Goal: Task Accomplishment & Management: Manage account settings

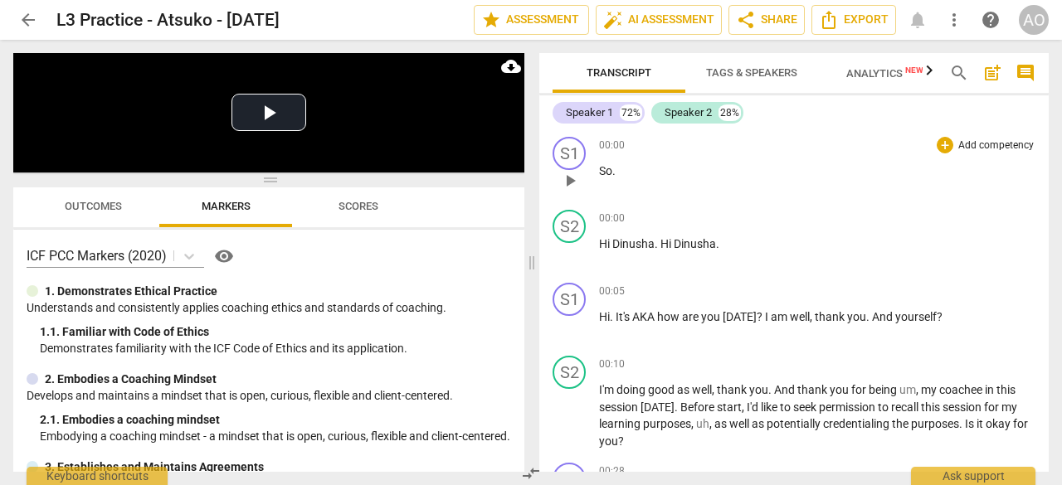
click at [624, 170] on p "So ." at bounding box center [817, 171] width 437 height 17
click at [602, 154] on div "00:00 + Add competency keyboard_arrow_right" at bounding box center [817, 167] width 437 height 60
click at [563, 224] on div "S2" at bounding box center [569, 226] width 33 height 33
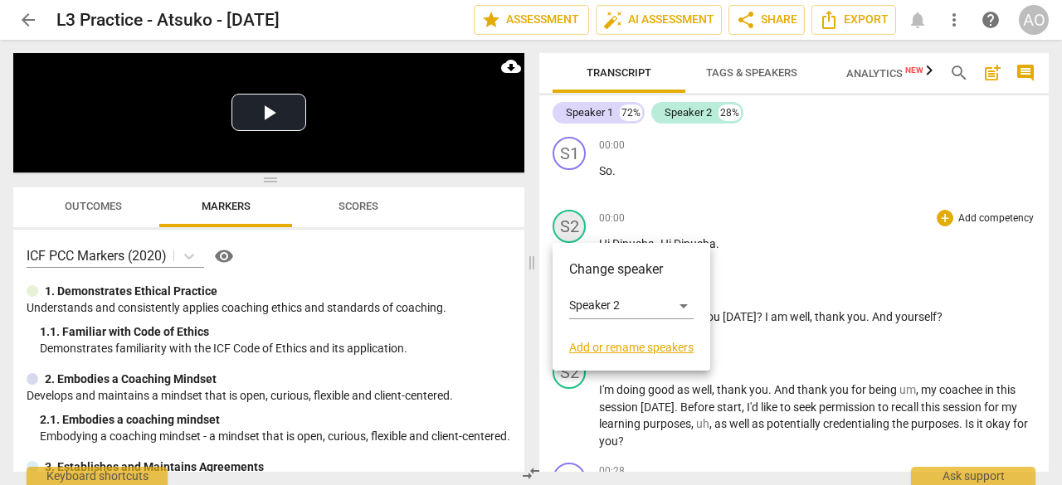
click at [563, 224] on div at bounding box center [531, 242] width 1062 height 485
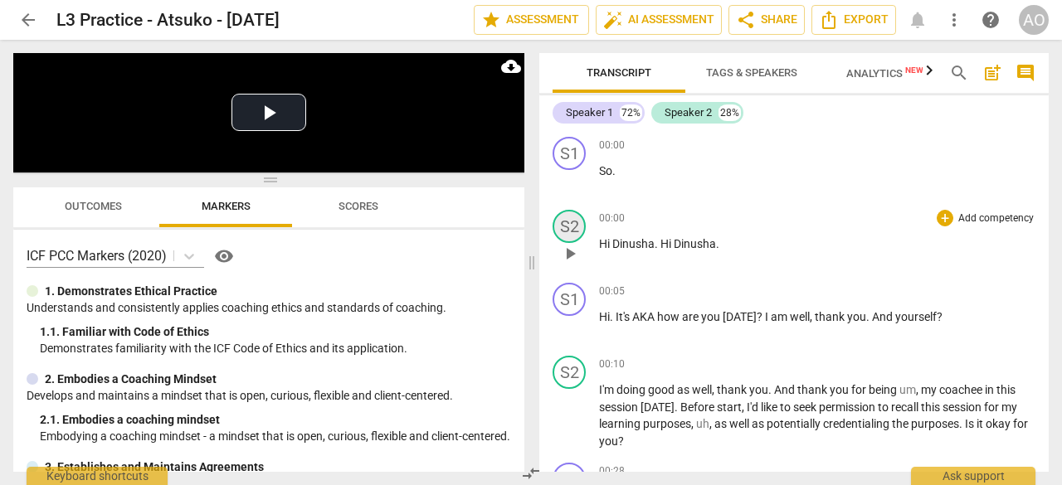
click at [564, 226] on div "S2" at bounding box center [569, 226] width 33 height 33
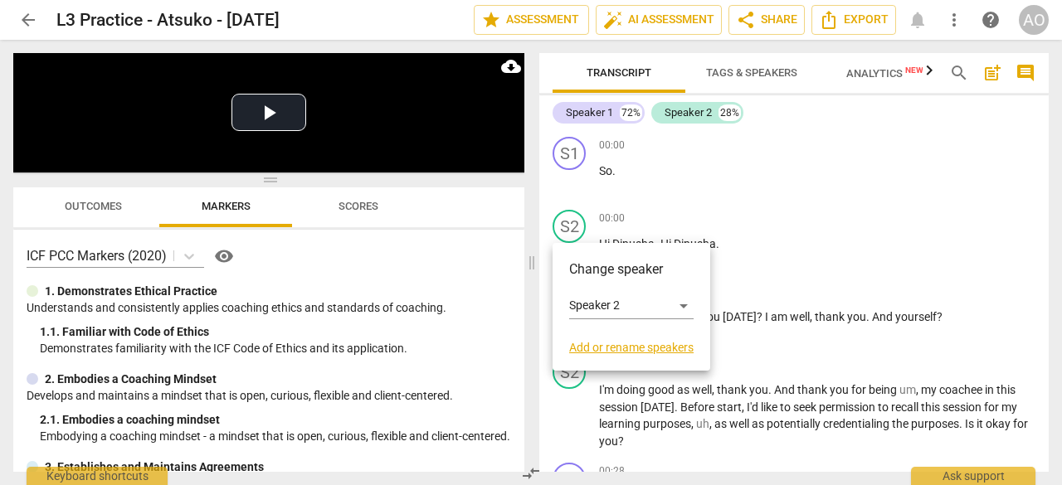
click at [611, 353] on link "Add or rename speakers" at bounding box center [631, 347] width 124 height 13
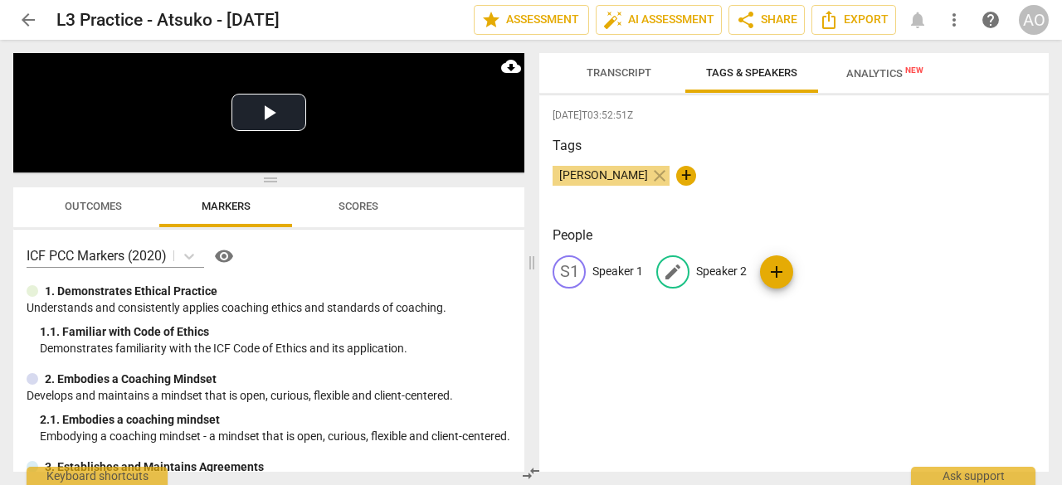
click at [725, 271] on p "Speaker 2" at bounding box center [721, 271] width 51 height 17
type input "Coach"
click at [608, 273] on p "Speaker 1" at bounding box center [618, 271] width 51 height 17
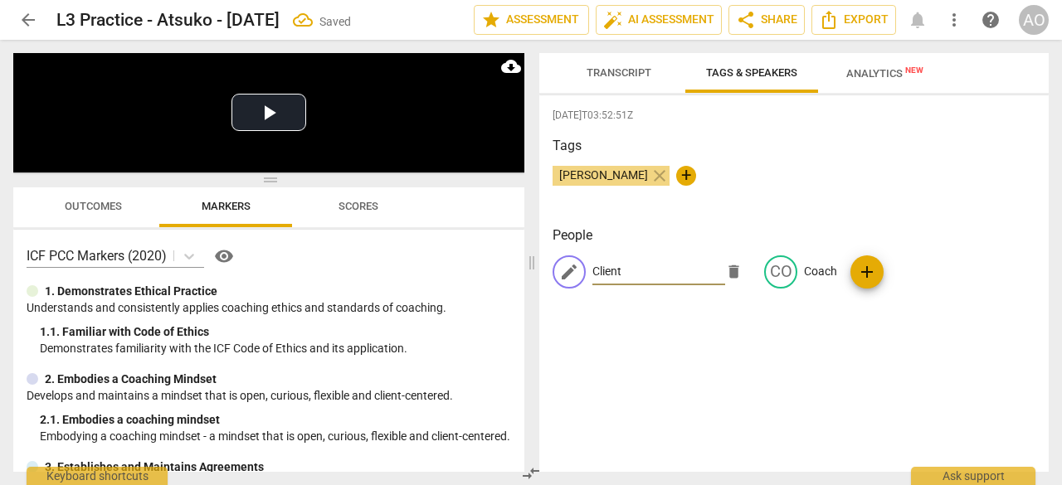
type input "Client"
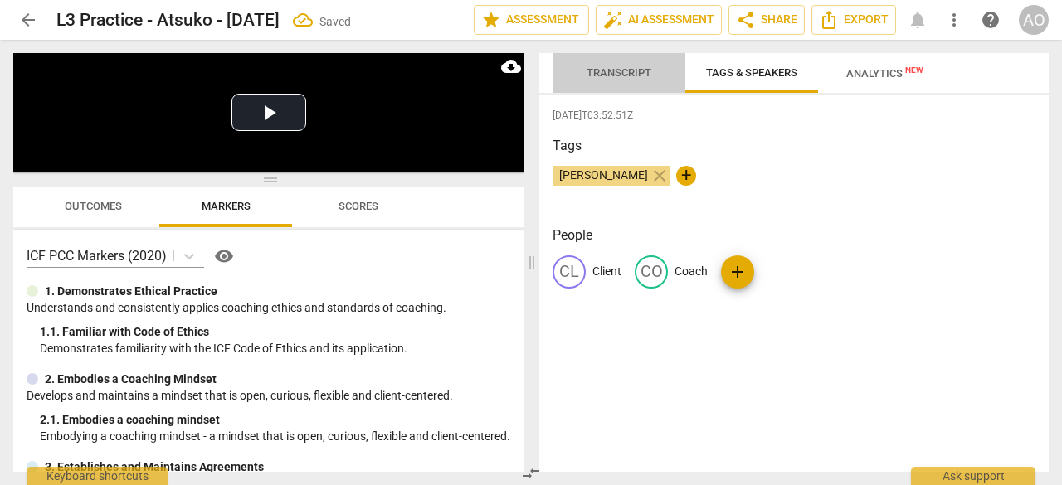
click at [617, 73] on span "Transcript" at bounding box center [619, 72] width 65 height 12
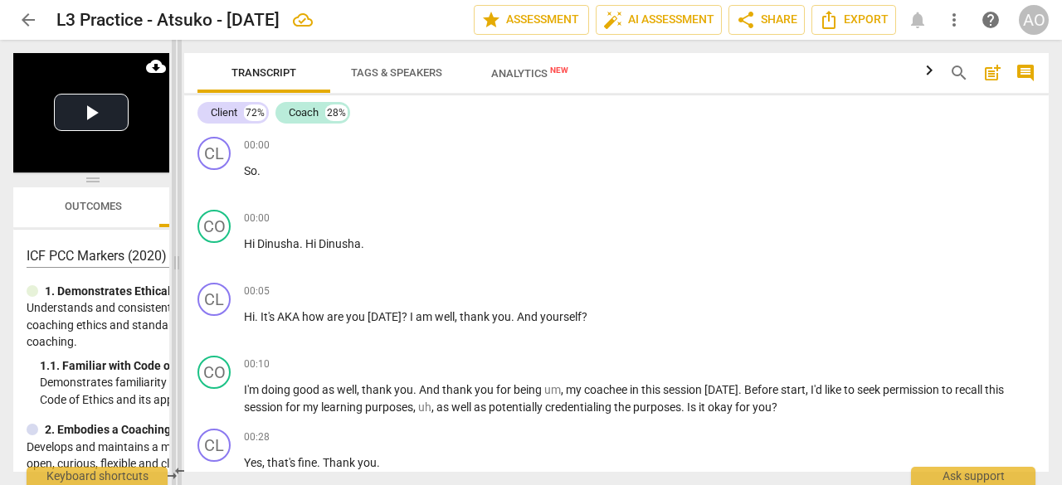
drag, startPoint x: 529, startPoint y: 264, endPoint x: 174, endPoint y: 208, distance: 359.5
click at [174, 208] on span at bounding box center [177, 263] width 10 height 446
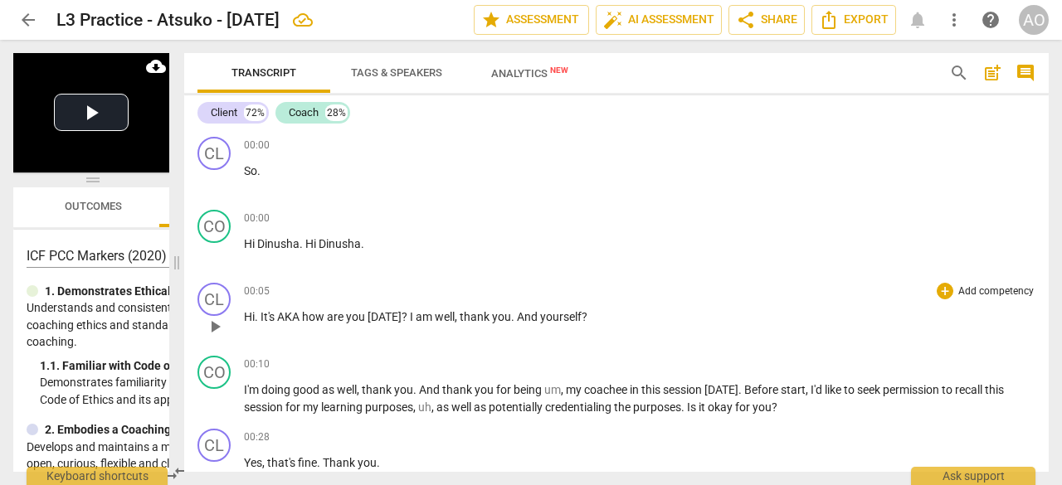
click at [292, 319] on span "AKA" at bounding box center [289, 316] width 25 height 13
click at [297, 245] on span "Dinusha" at bounding box center [278, 243] width 42 height 13
click at [309, 246] on span "Hi" at bounding box center [311, 243] width 13 height 13
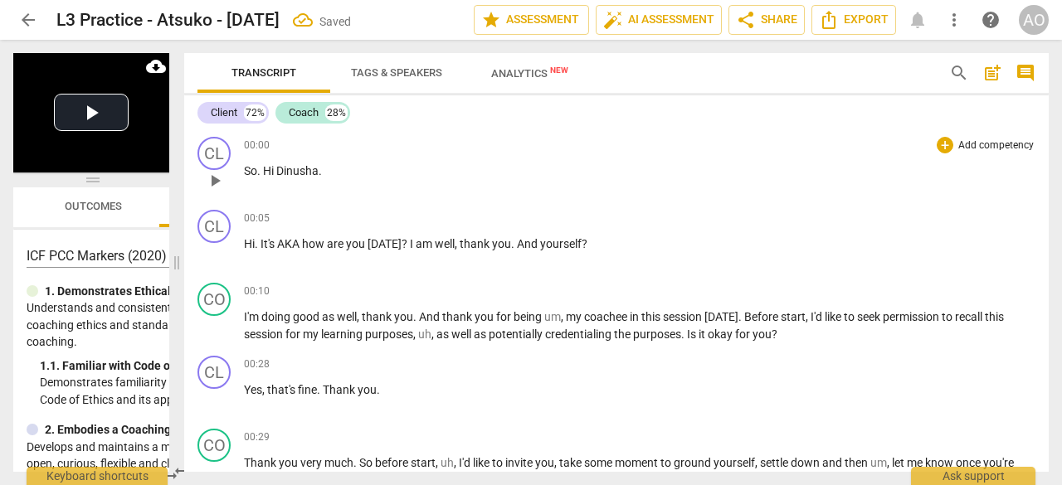
click at [262, 171] on span "." at bounding box center [260, 170] width 6 height 13
click at [219, 154] on div "CL" at bounding box center [214, 153] width 33 height 33
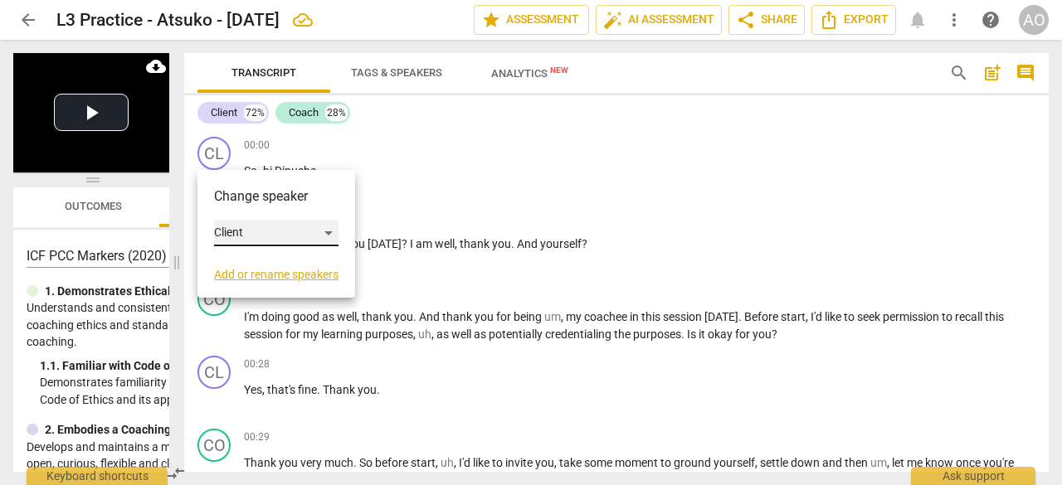
click at [246, 228] on div "Client" at bounding box center [276, 233] width 124 height 27
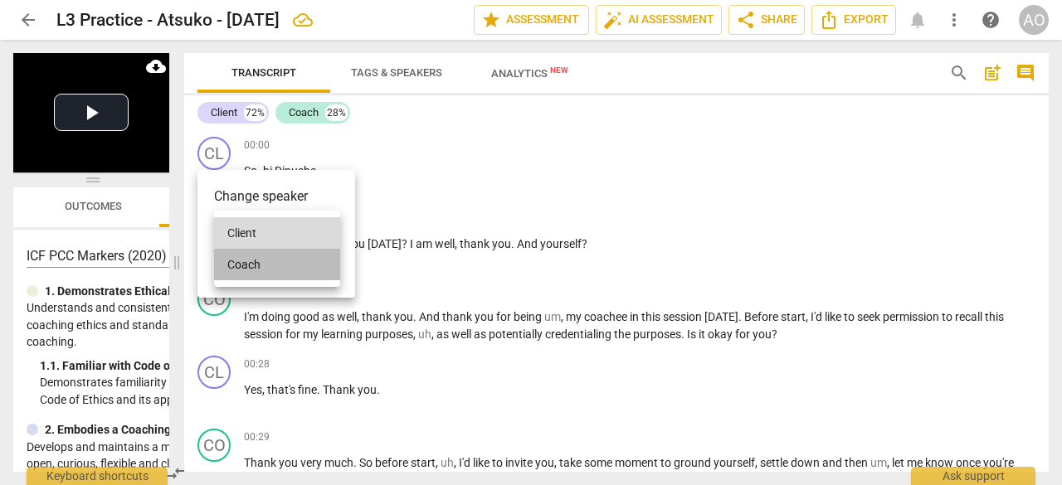
click at [251, 265] on li "Coach" at bounding box center [277, 265] width 126 height 32
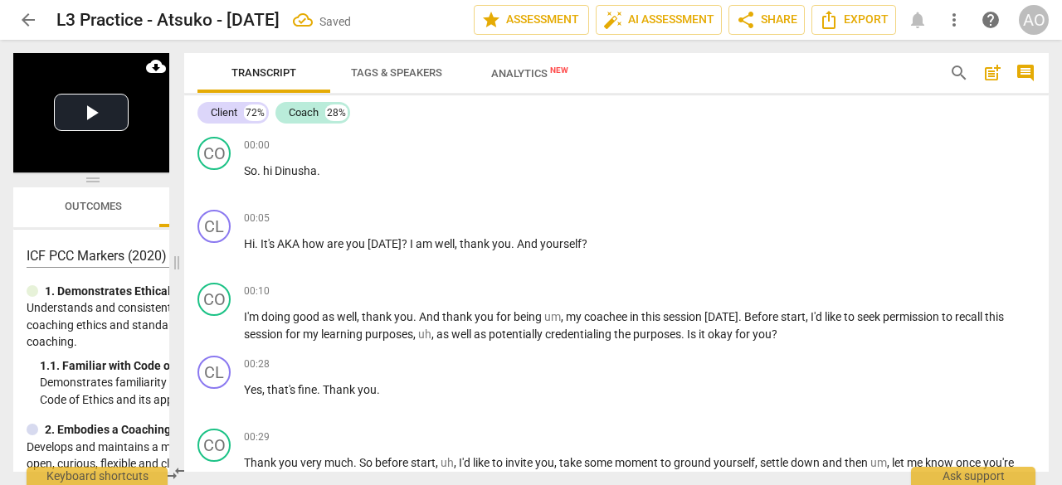
click at [270, 169] on span "hi" at bounding box center [269, 170] width 12 height 13
click at [334, 210] on div "00:05 + Add competency keyboard_arrow_right" at bounding box center [640, 218] width 792 height 17
click at [296, 246] on span "AKA" at bounding box center [289, 243] width 25 height 13
click at [403, 294] on div "00:10 + Add competency keyboard_arrow_right" at bounding box center [640, 291] width 792 height 17
click at [220, 178] on span "play_arrow" at bounding box center [215, 181] width 20 height 20
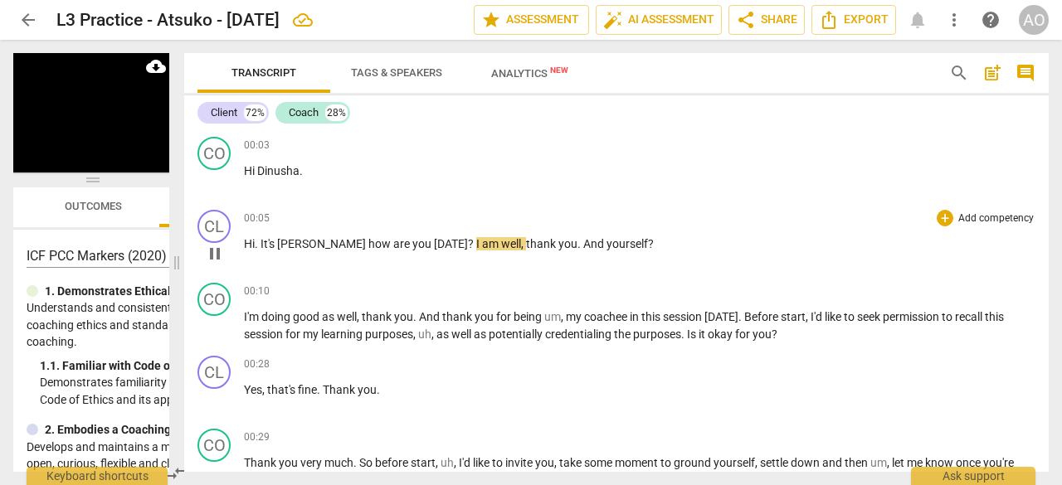
click at [368, 243] on span "how" at bounding box center [380, 243] width 25 height 13
click at [316, 243] on span "[PERSON_NAME]" at bounding box center [322, 243] width 91 height 13
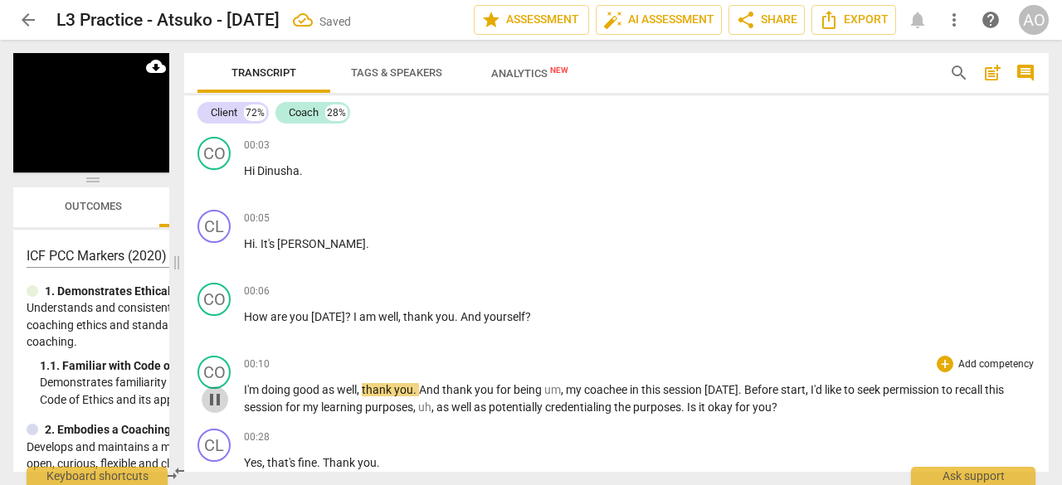
click at [221, 394] on span "pause" at bounding box center [215, 400] width 20 height 20
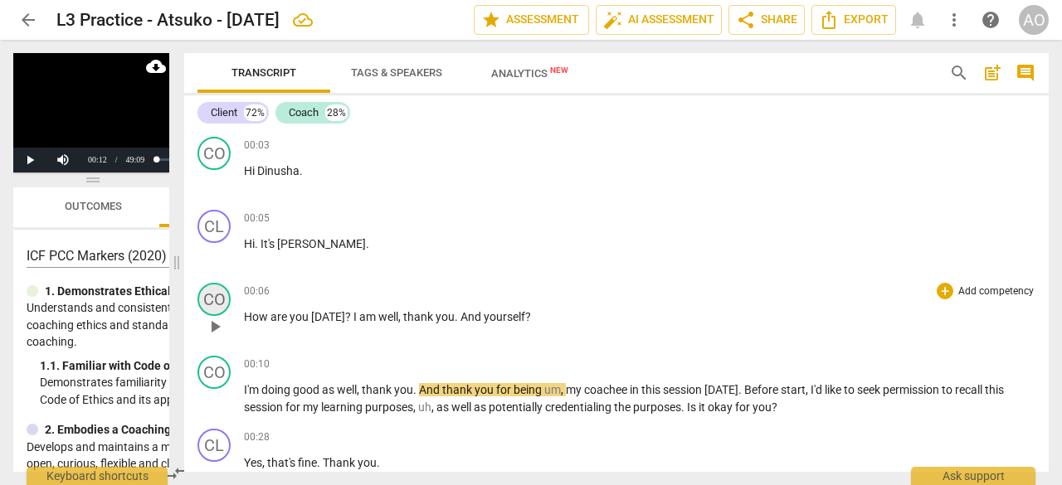
click at [224, 298] on div "CO" at bounding box center [214, 299] width 33 height 33
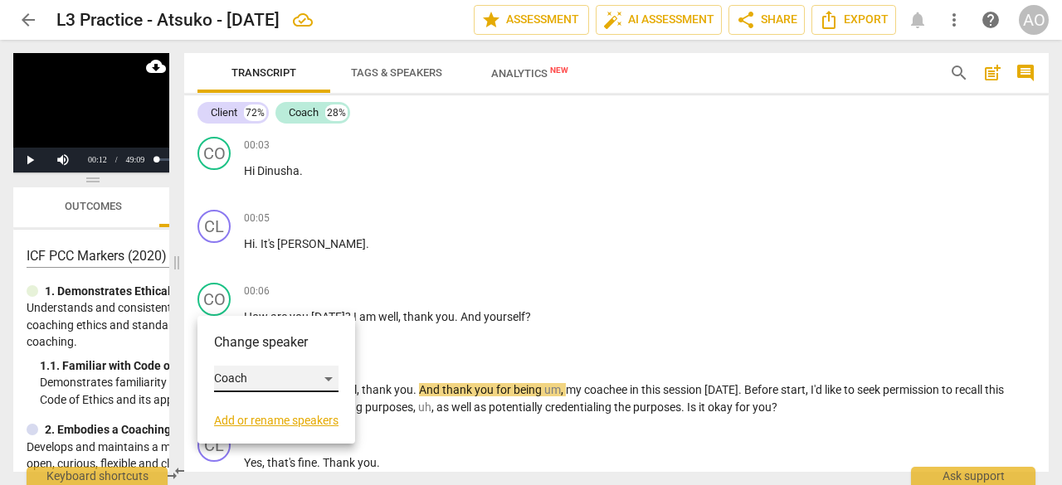
click at [247, 383] on div "Coach" at bounding box center [276, 379] width 124 height 27
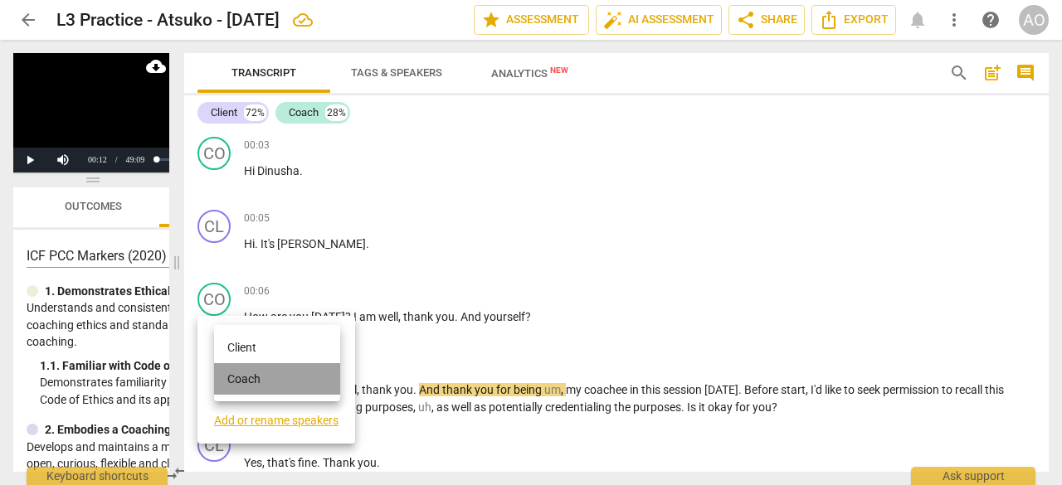
click at [247, 383] on li "Coach" at bounding box center [277, 379] width 126 height 32
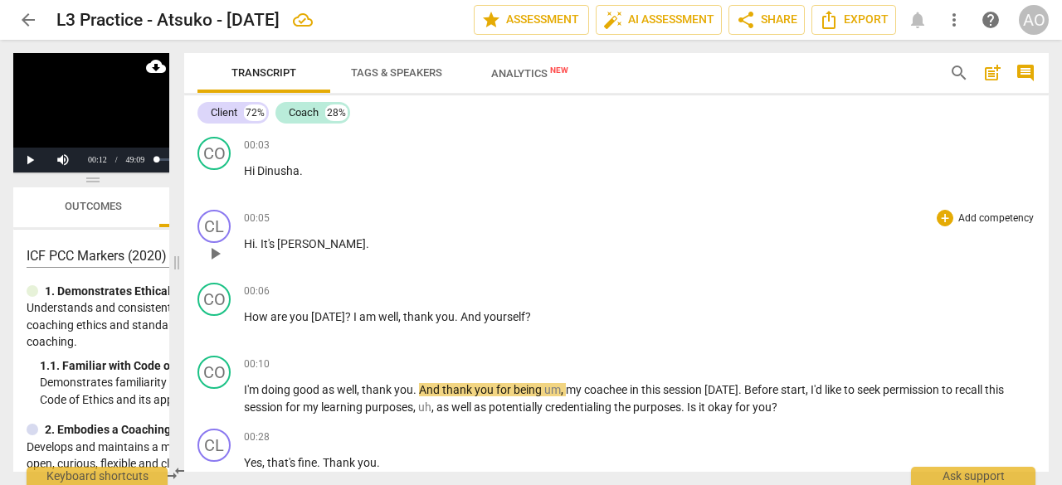
click at [383, 239] on p "Hi . It's [PERSON_NAME] ." at bounding box center [640, 244] width 792 height 17
click at [347, 320] on span "?" at bounding box center [349, 316] width 8 height 13
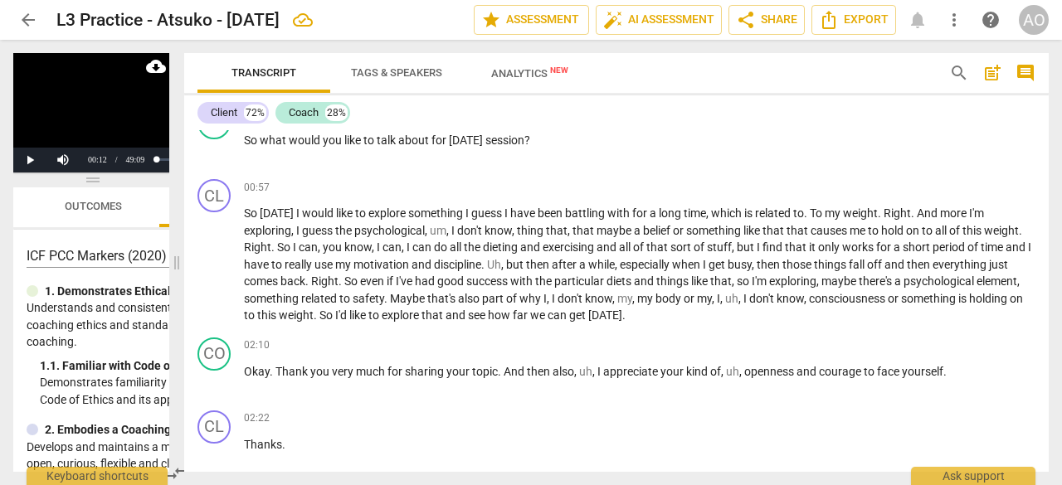
scroll to position [677, 0]
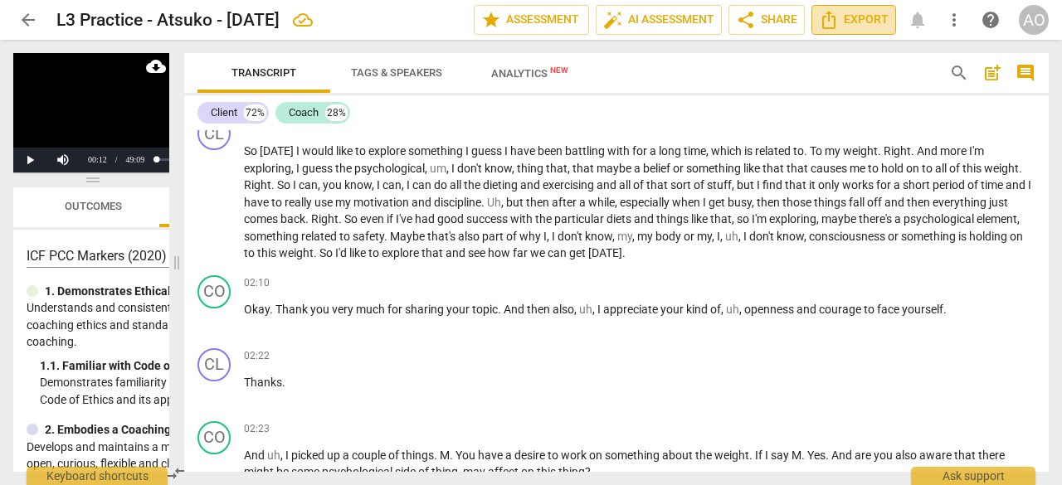
click at [837, 29] on icon "Export" at bounding box center [829, 20] width 20 height 20
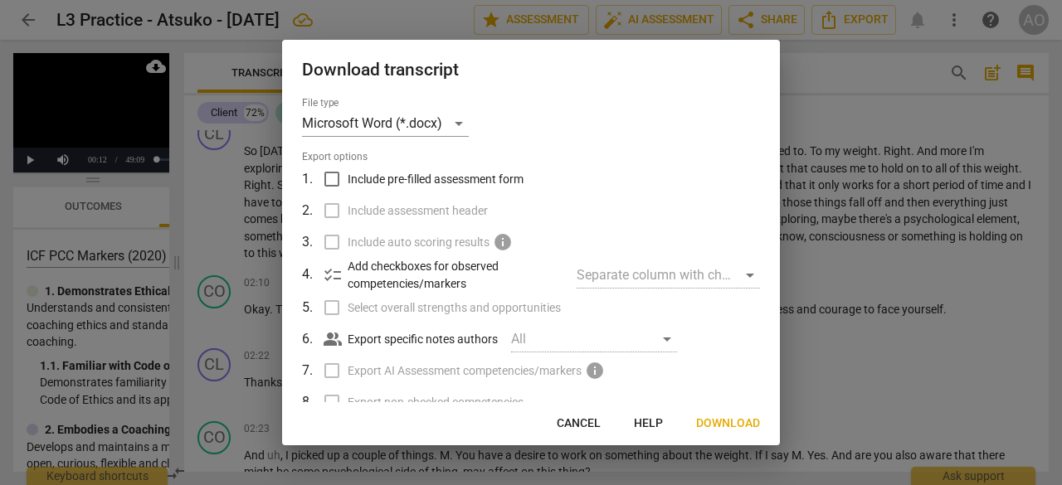
click at [739, 422] on span "Download" at bounding box center [728, 424] width 64 height 17
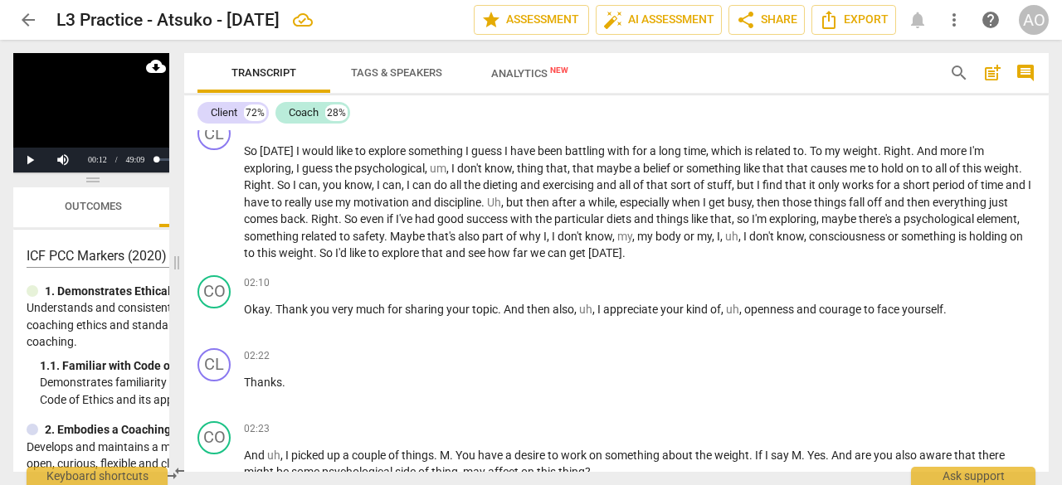
click at [518, 82] on span "Analytics New" at bounding box center [529, 73] width 117 height 25
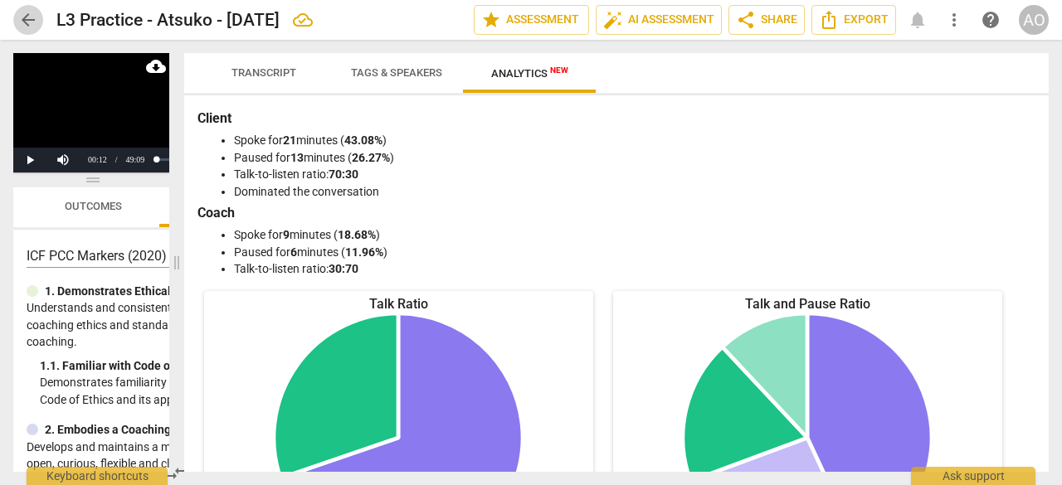
click at [22, 21] on span "arrow_back" at bounding box center [28, 20] width 20 height 20
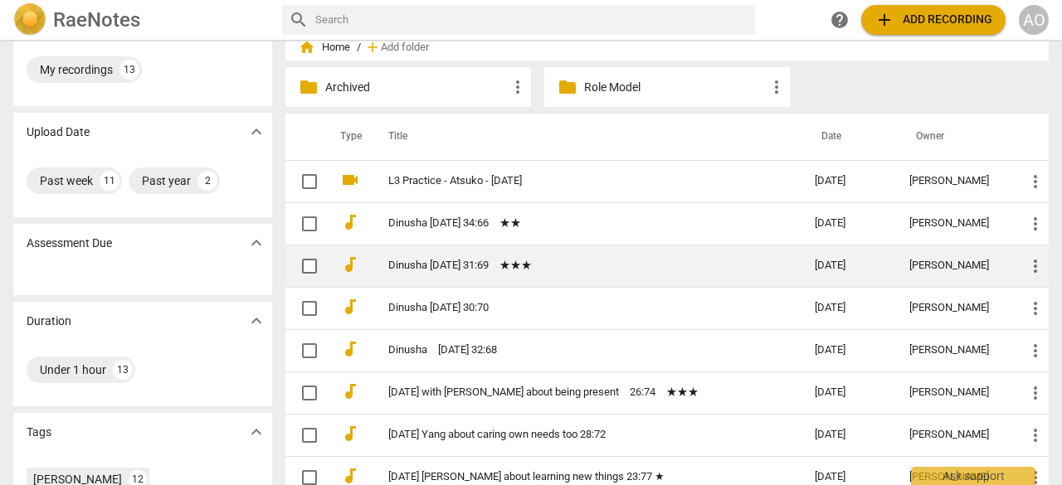
scroll to position [51, 0]
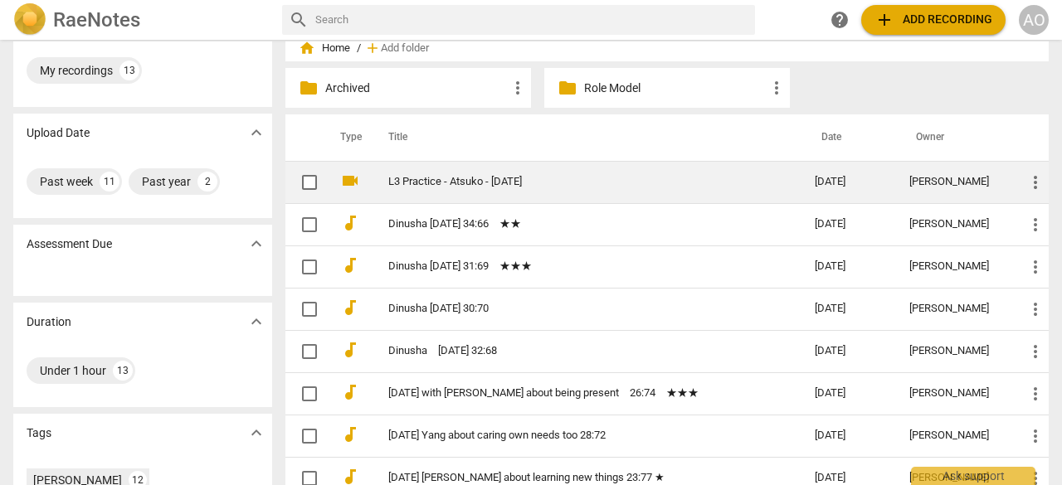
click at [623, 182] on link "L3 Practice - Atsuko - [DATE]" at bounding box center [571, 182] width 367 height 12
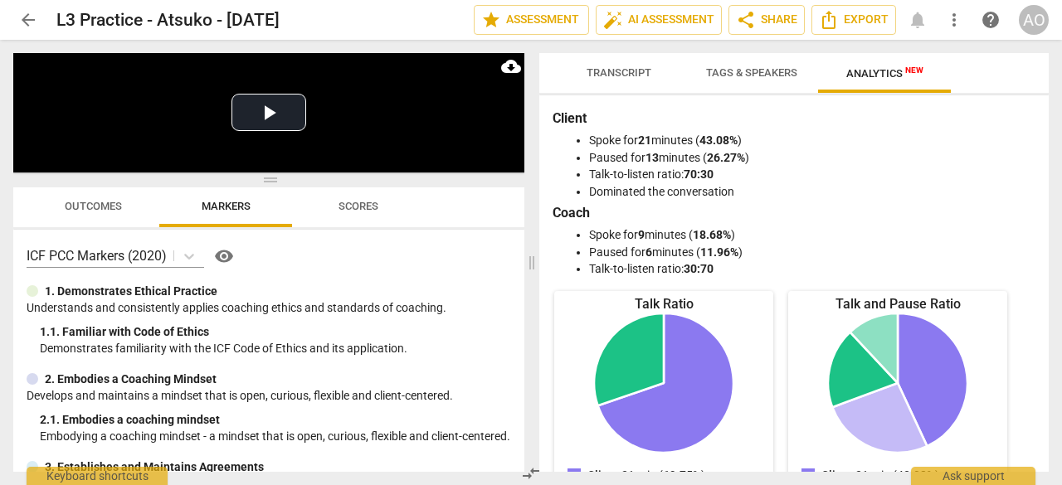
click at [594, 77] on span "Transcript" at bounding box center [619, 72] width 65 height 12
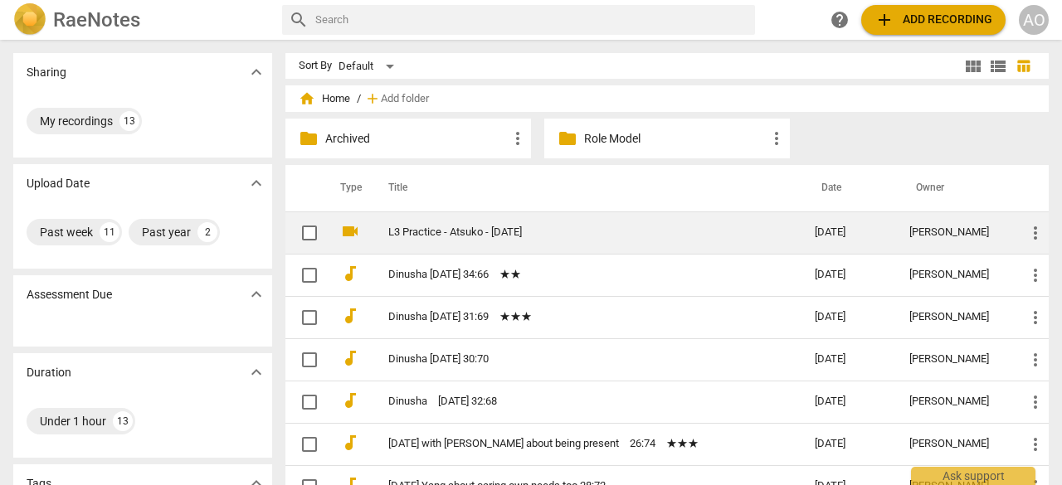
click at [680, 223] on td "L3 Practice - Atsuko - [DATE]" at bounding box center [584, 233] width 433 height 42
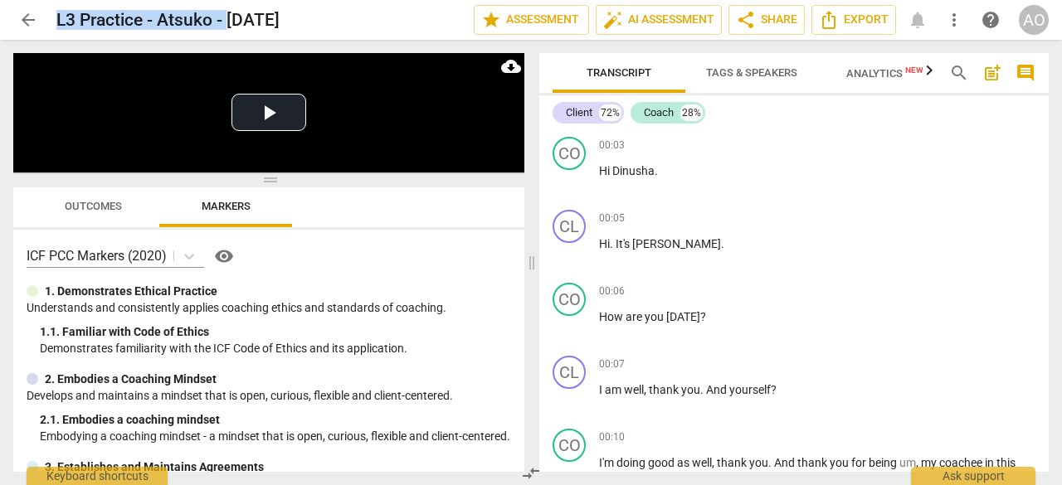
drag, startPoint x: 229, startPoint y: 21, endPoint x: 46, endPoint y: 17, distance: 182.6
click at [46, 17] on div "arrow_back L3 Practice - Atsuko - [DATE] edit star Assessment auto_fix_high AI …" at bounding box center [531, 20] width 1036 height 30
click at [318, 27] on span "edit" at bounding box center [308, 20] width 20 height 20
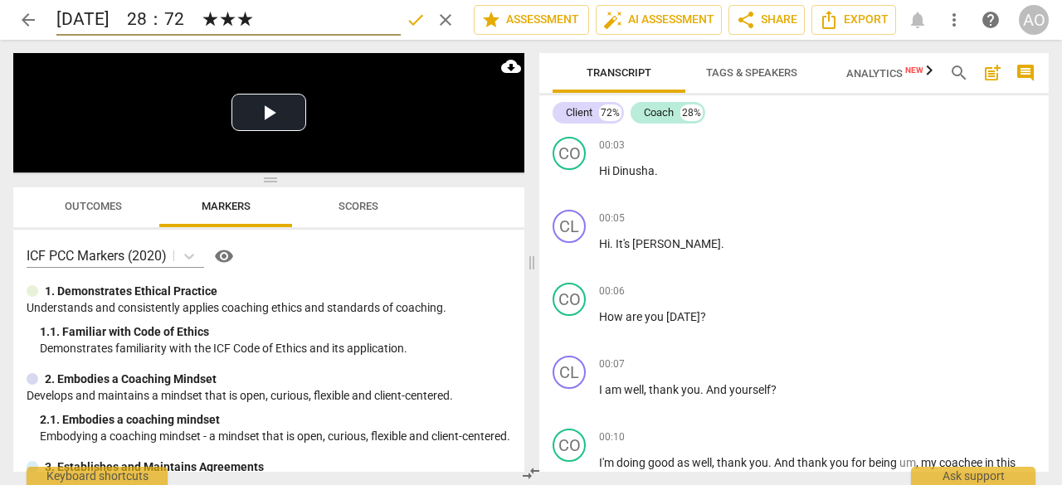
type input "[DATE]　28：72　★★★"
click at [423, 17] on span "done" at bounding box center [416, 20] width 30 height 20
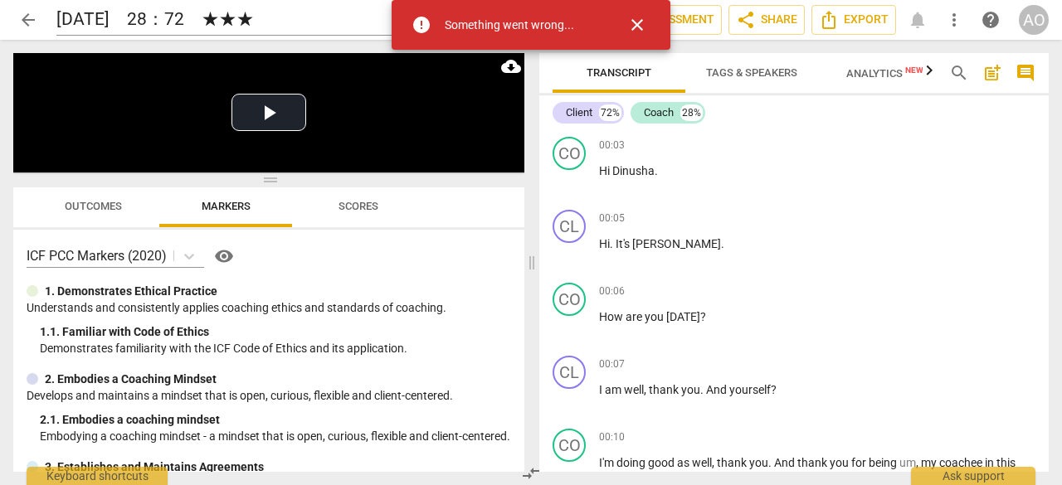
click at [635, 22] on span "close" at bounding box center [637, 25] width 20 height 20
click at [349, 23] on input "[DATE]　28：72　★★★" at bounding box center [228, 20] width 344 height 32
click at [631, 26] on span "close" at bounding box center [637, 25] width 20 height 20
click at [28, 22] on span "arrow_back" at bounding box center [28, 20] width 20 height 20
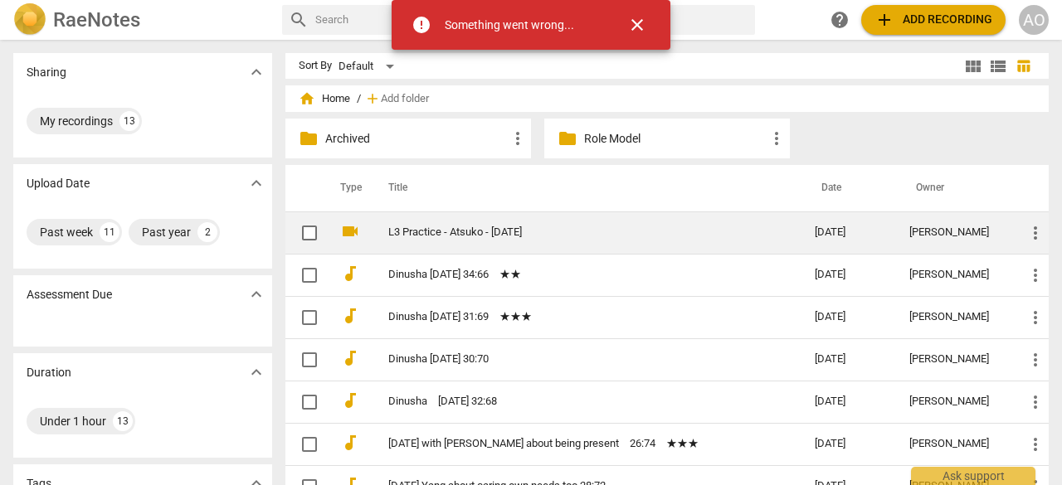
click at [460, 241] on td "L3 Practice - Atsuko - [DATE]" at bounding box center [584, 233] width 433 height 42
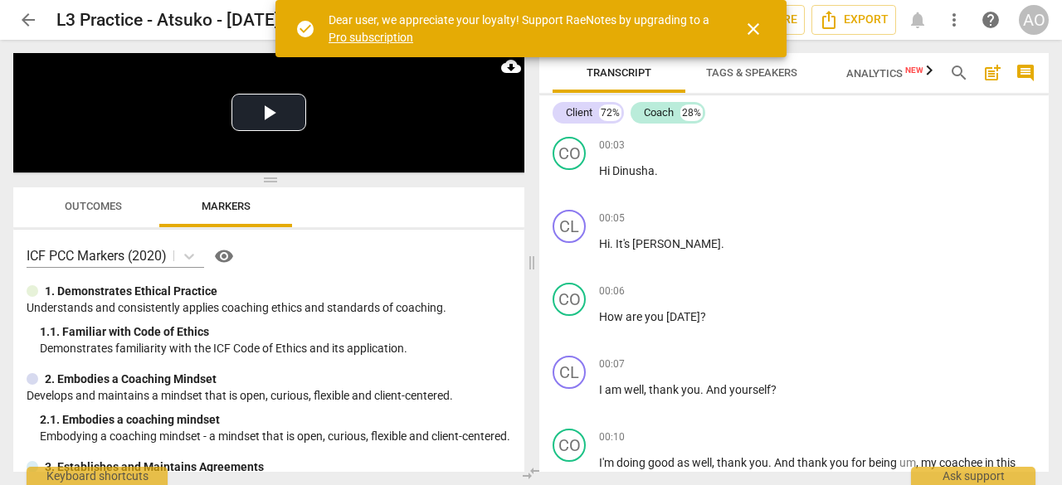
click at [755, 31] on span "close" at bounding box center [754, 29] width 20 height 20
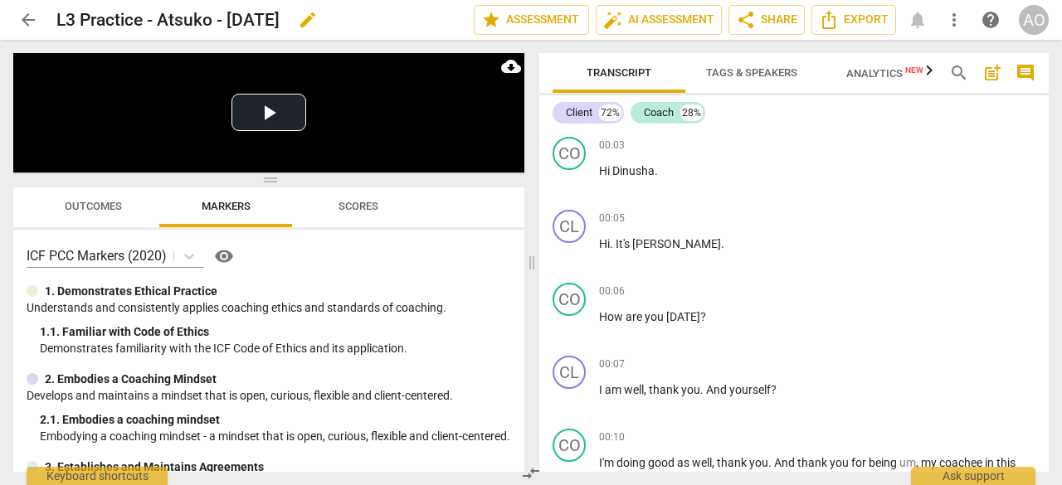
click at [318, 24] on span "edit" at bounding box center [308, 20] width 20 height 20
type input "D　Aug 25 2025　28：72　★★★"
click at [408, 16] on span "done" at bounding box center [416, 20] width 20 height 20
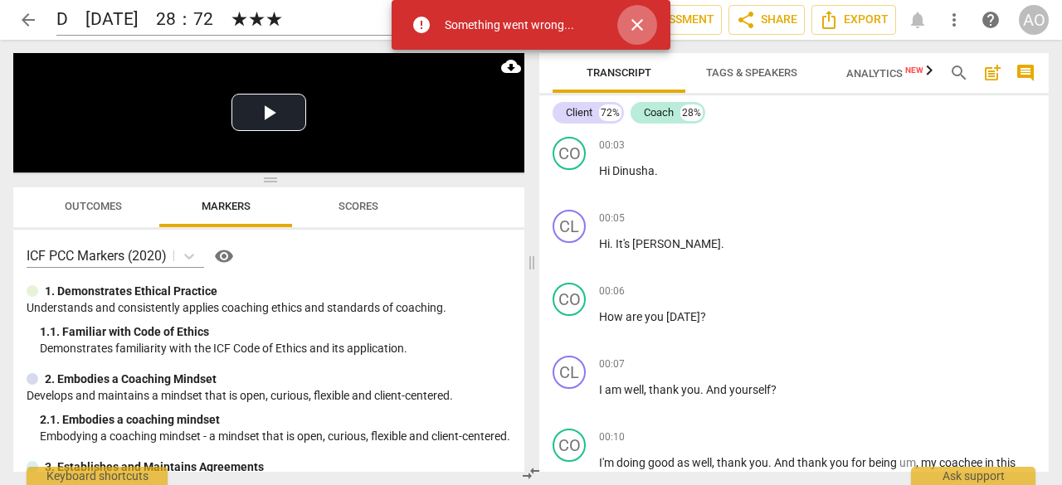
click at [640, 26] on span "close" at bounding box center [637, 25] width 20 height 20
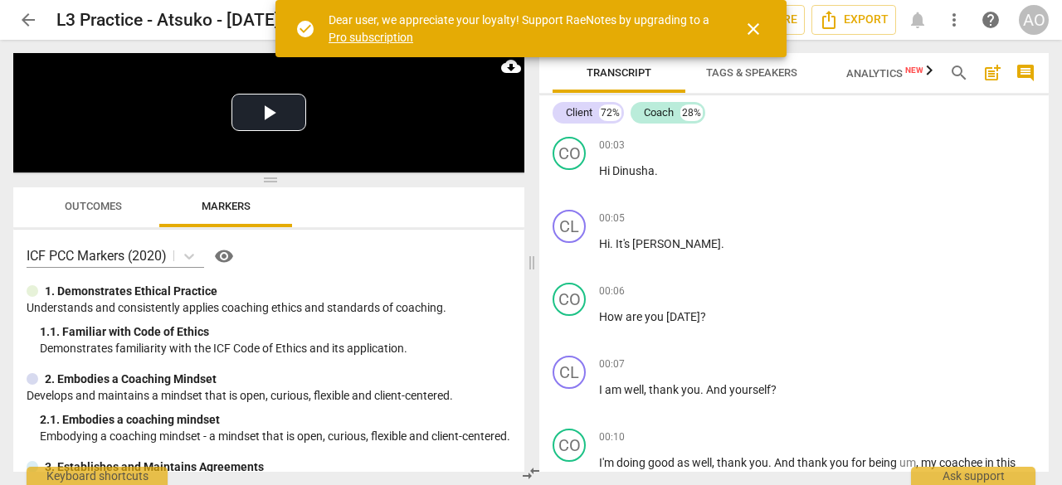
click at [752, 31] on span "close" at bounding box center [754, 29] width 20 height 20
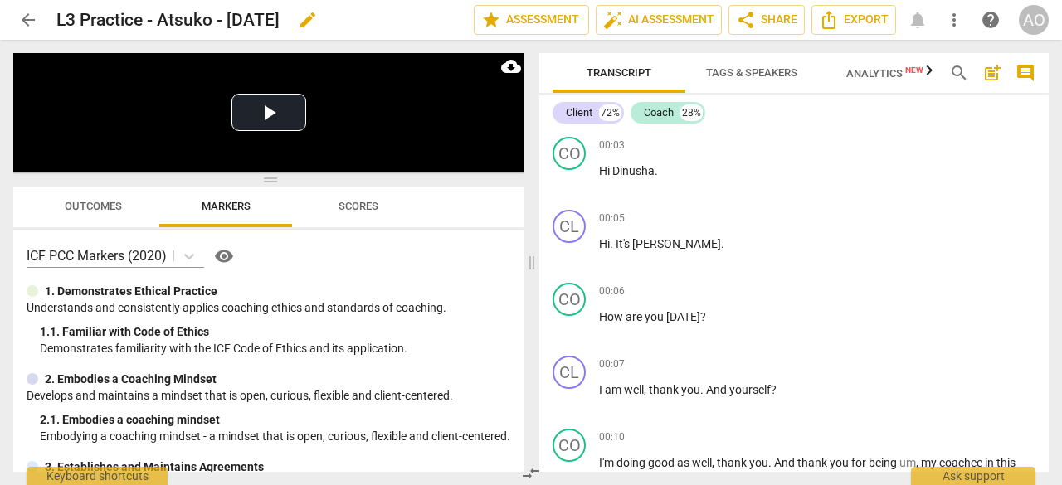
click at [323, 12] on span "edit" at bounding box center [308, 20] width 30 height 20
type input "L3 Practice - Atsuko - Aug 25 2025　★★★"
click at [406, 22] on span "done" at bounding box center [416, 20] width 20 height 20
click at [450, 23] on span "edit" at bounding box center [446, 20] width 20 height 20
click at [225, 12] on input "L3 Practice - Atsuko - Aug 25 2025　★★★" at bounding box center [228, 20] width 344 height 32
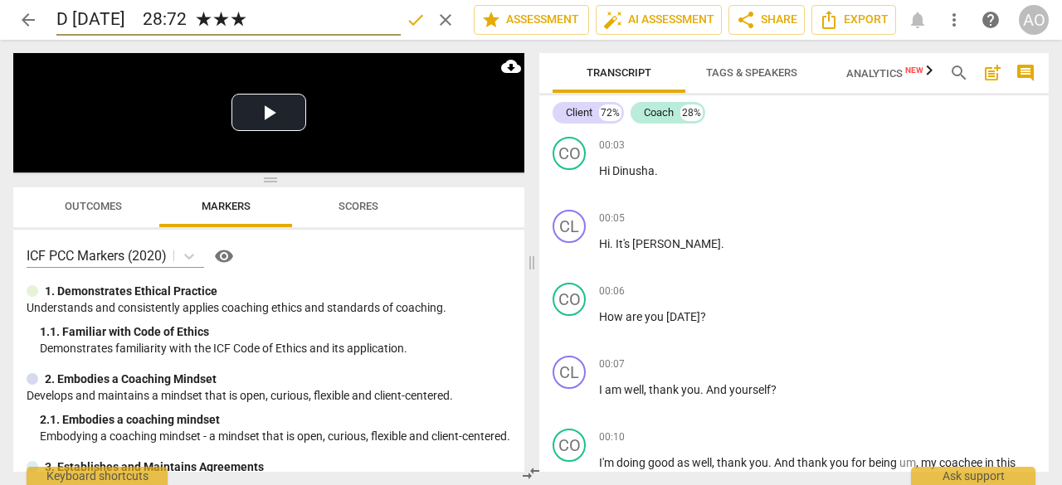
type input "D Aug 25 2025　28:72 ★★★"
click at [406, 10] on span "done" at bounding box center [416, 20] width 20 height 20
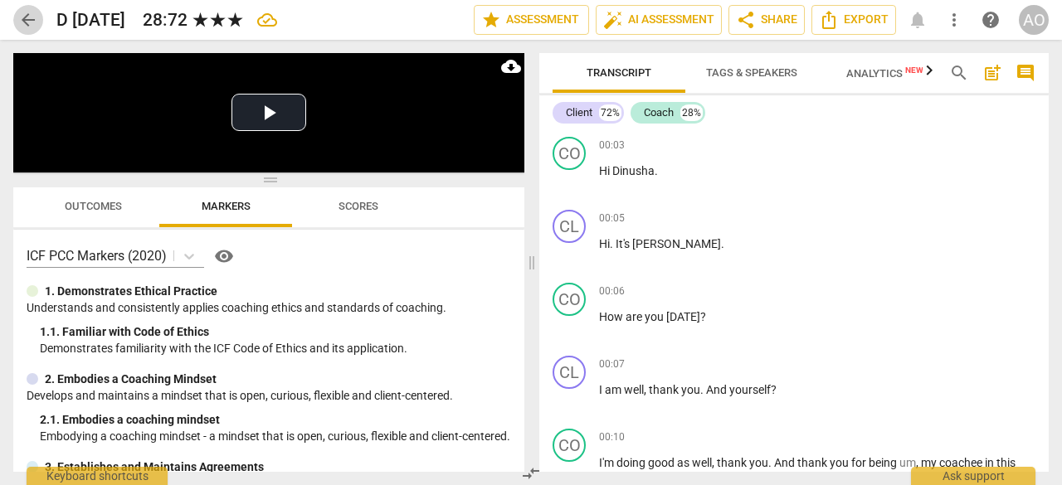
click at [32, 21] on span "arrow_back" at bounding box center [28, 20] width 20 height 20
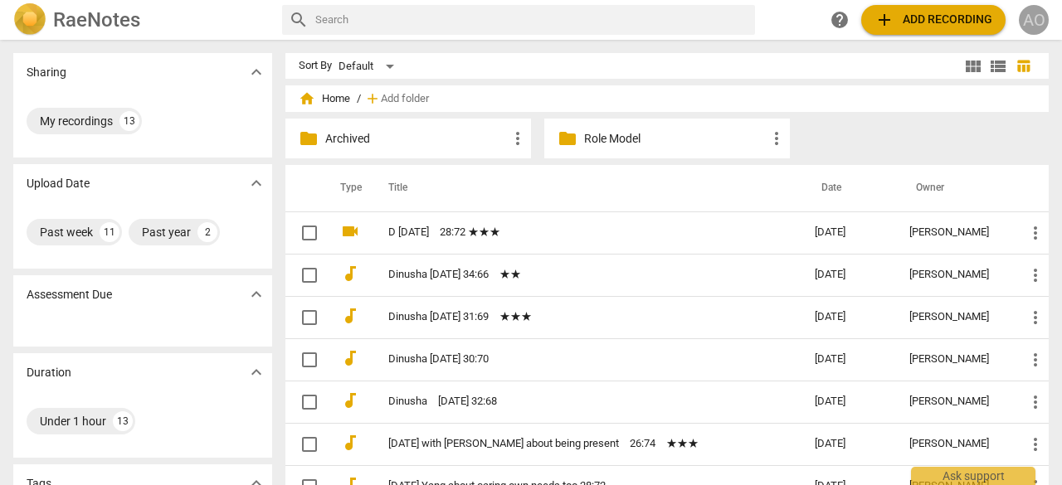
click at [1037, 18] on div "AO" at bounding box center [1034, 20] width 30 height 30
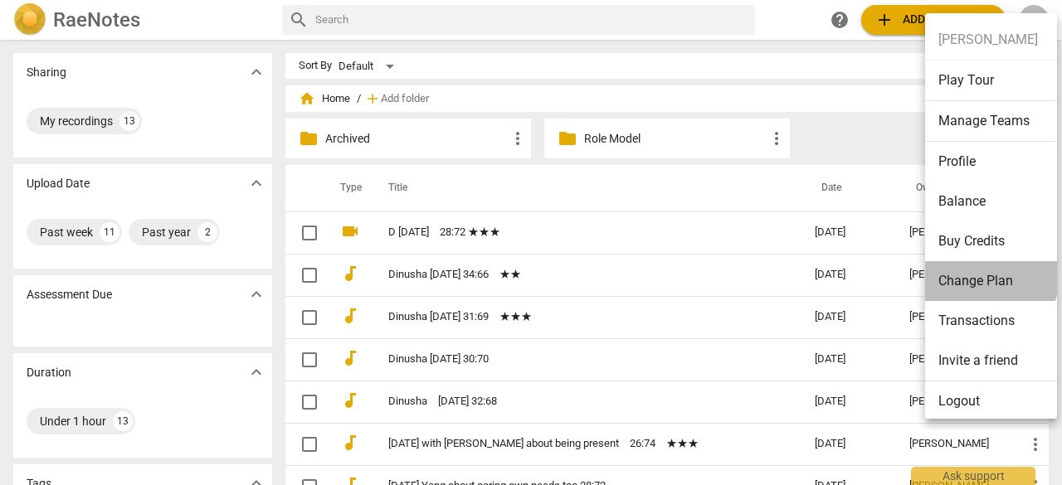
click at [966, 273] on li "Change Plan" at bounding box center [994, 281] width 138 height 40
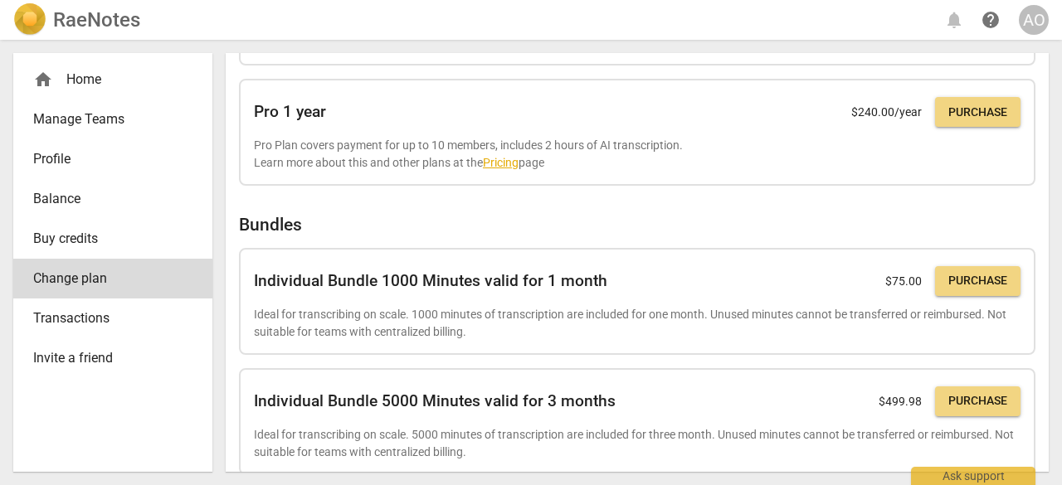
scroll to position [546, 0]
